Goal: Navigation & Orientation: Find specific page/section

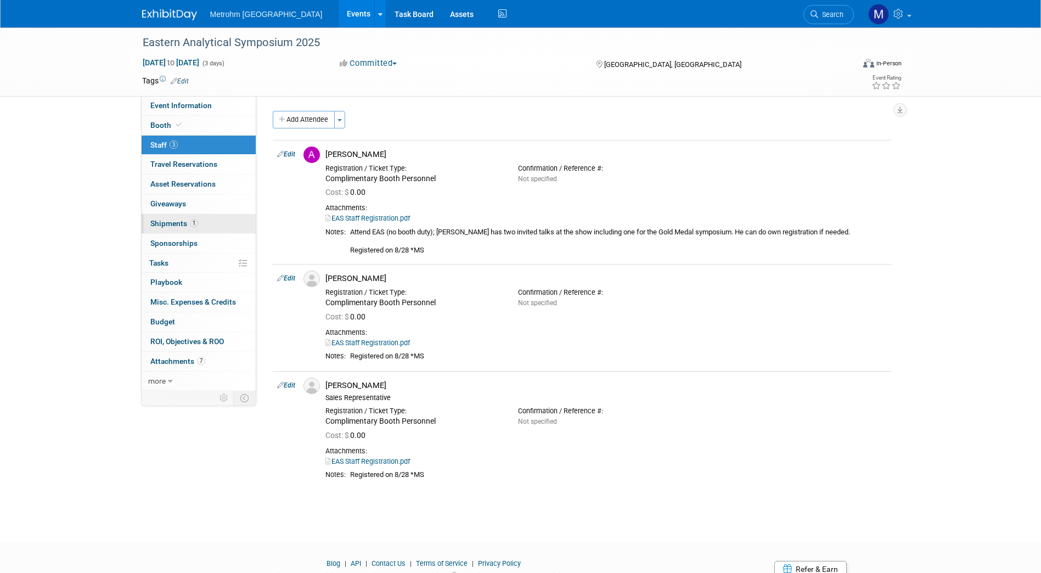
click at [206, 231] on link "1 Shipments 1" at bounding box center [199, 223] width 114 height 19
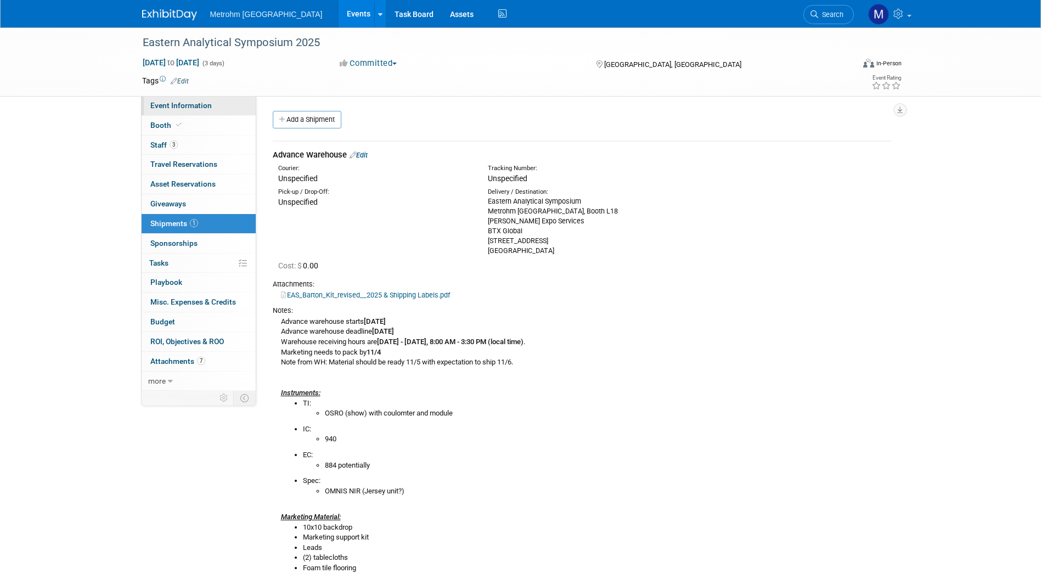
click at [184, 102] on span "Event Information" at bounding box center [180, 105] width 61 height 9
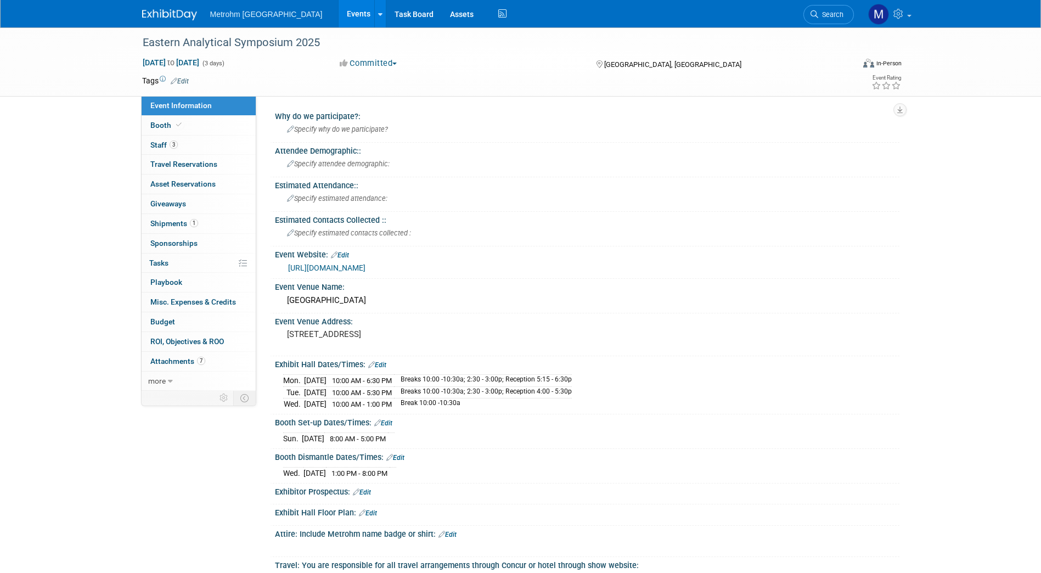
click at [328, 270] on link "[URL][DOMAIN_NAME]" at bounding box center [326, 268] width 77 height 9
